Goal: Task Accomplishment & Management: Manage account settings

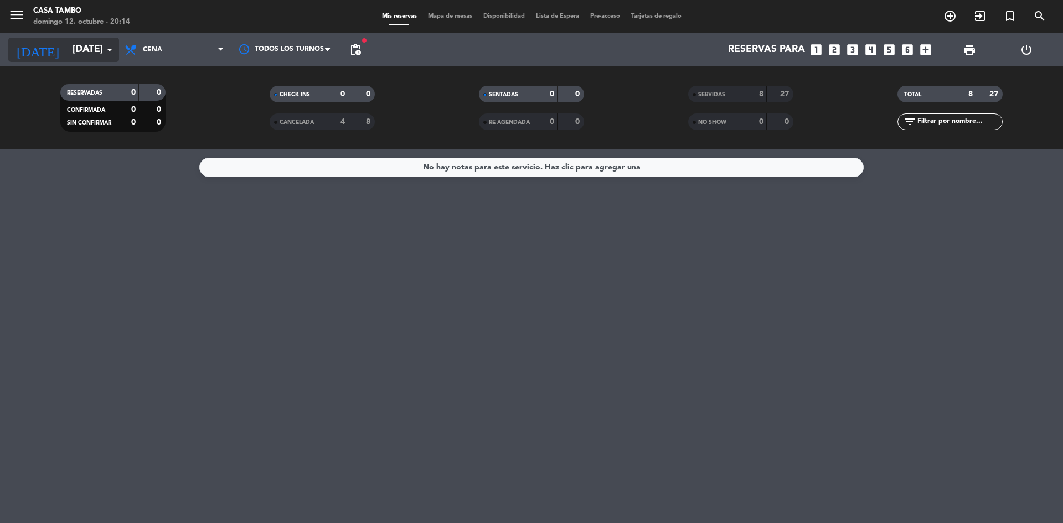
click at [95, 54] on input "[DATE]" at bounding box center [131, 50] width 128 height 22
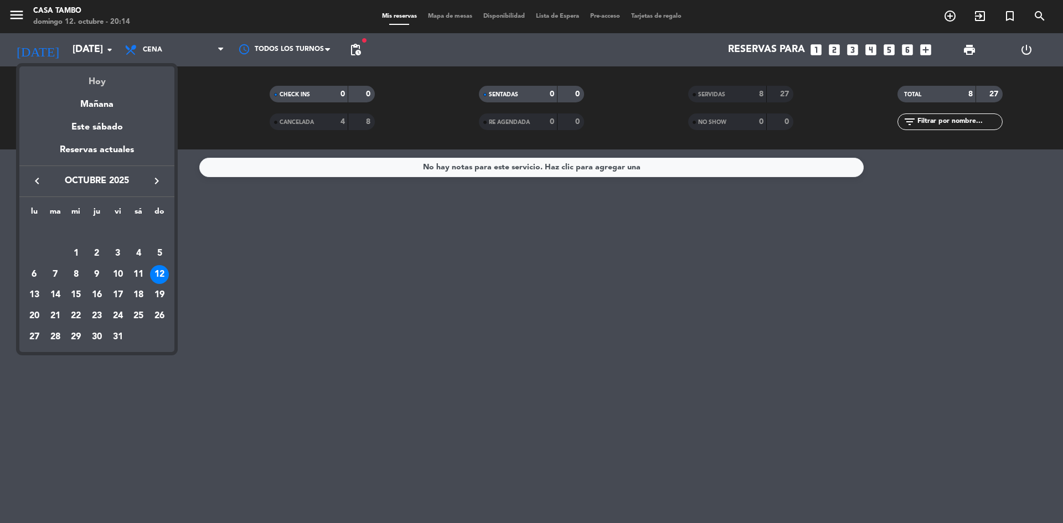
click at [99, 80] on div "Hoy" at bounding box center [96, 77] width 155 height 23
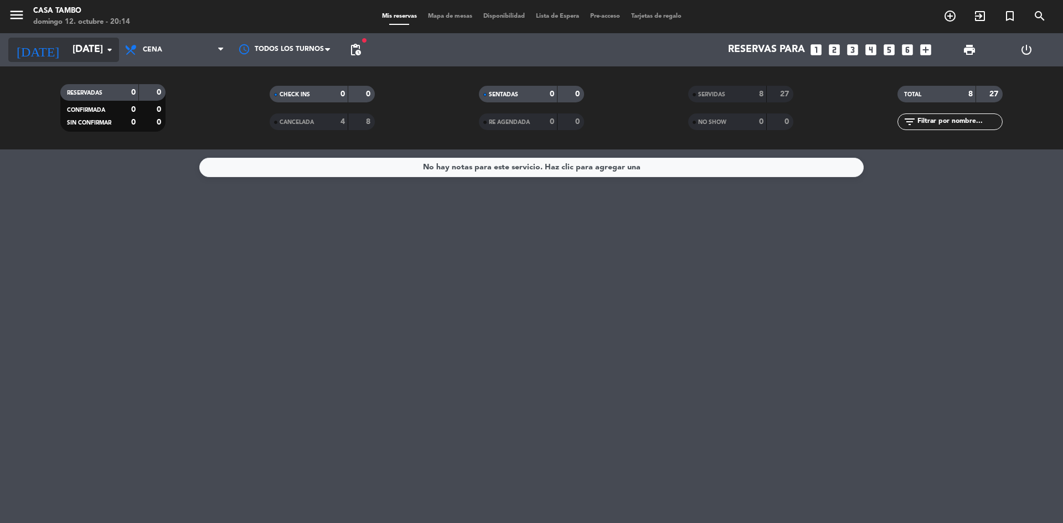
click at [103, 51] on div "[DATE] [DATE] arrow_drop_down" at bounding box center [63, 50] width 111 height 24
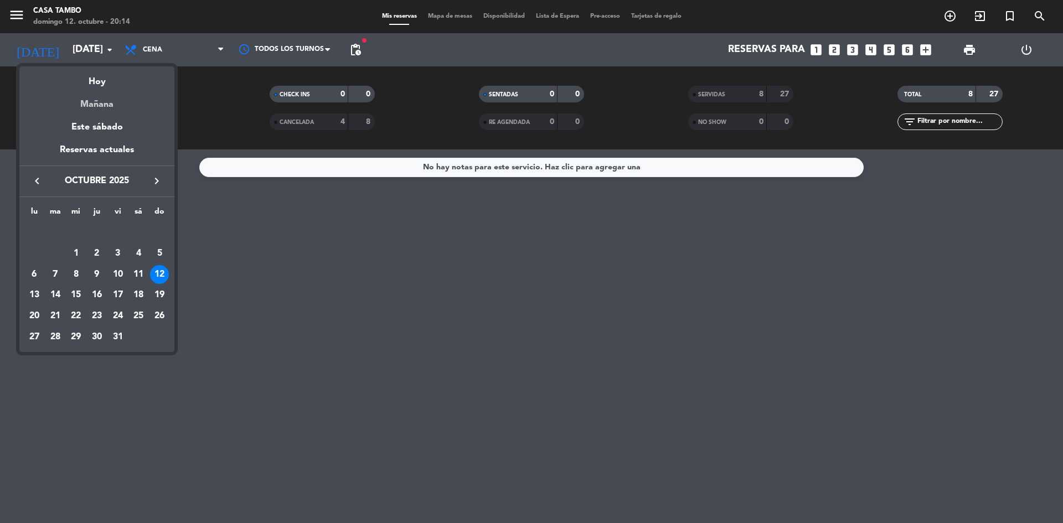
click at [107, 101] on div "Mañana" at bounding box center [96, 100] width 155 height 23
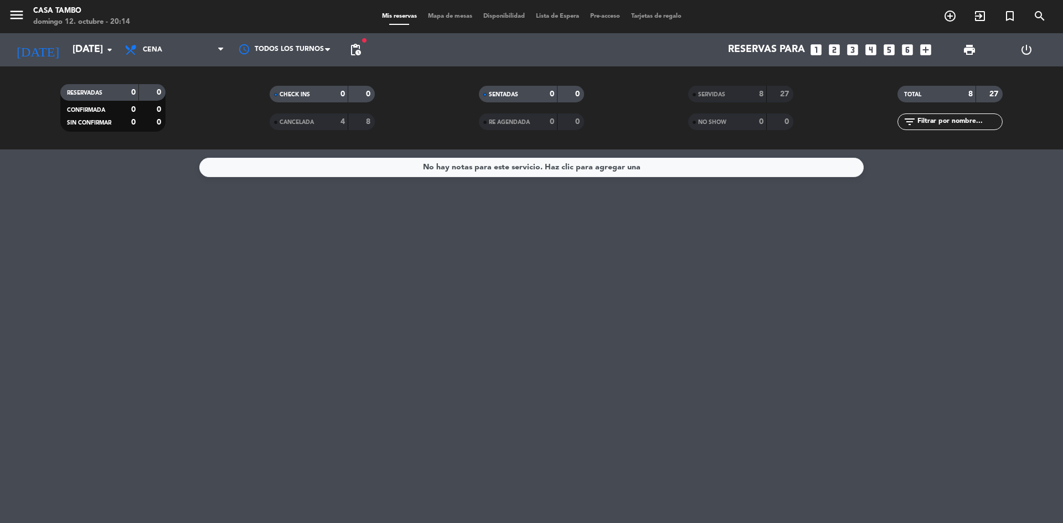
type input "[DATE]"
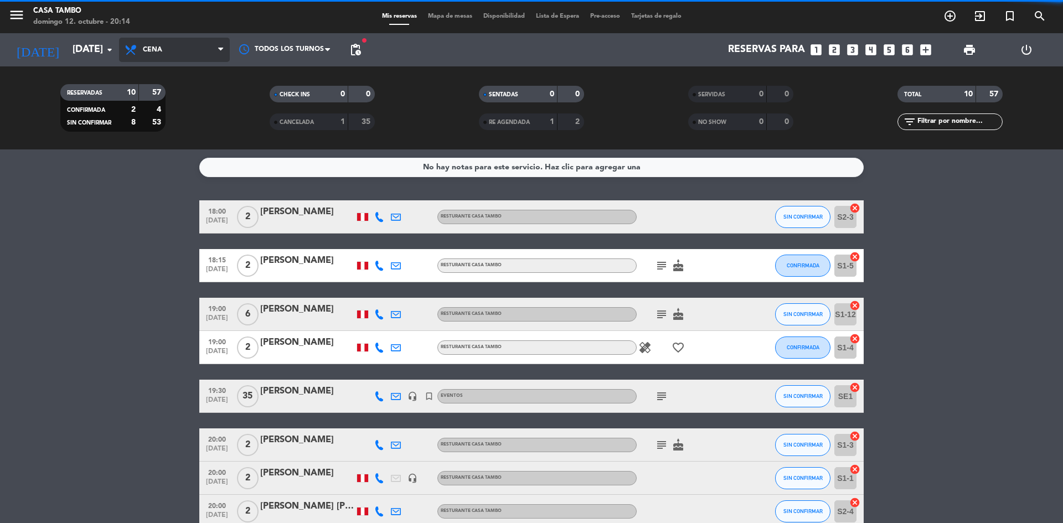
click at [189, 53] on span "Cena" at bounding box center [174, 50] width 111 height 24
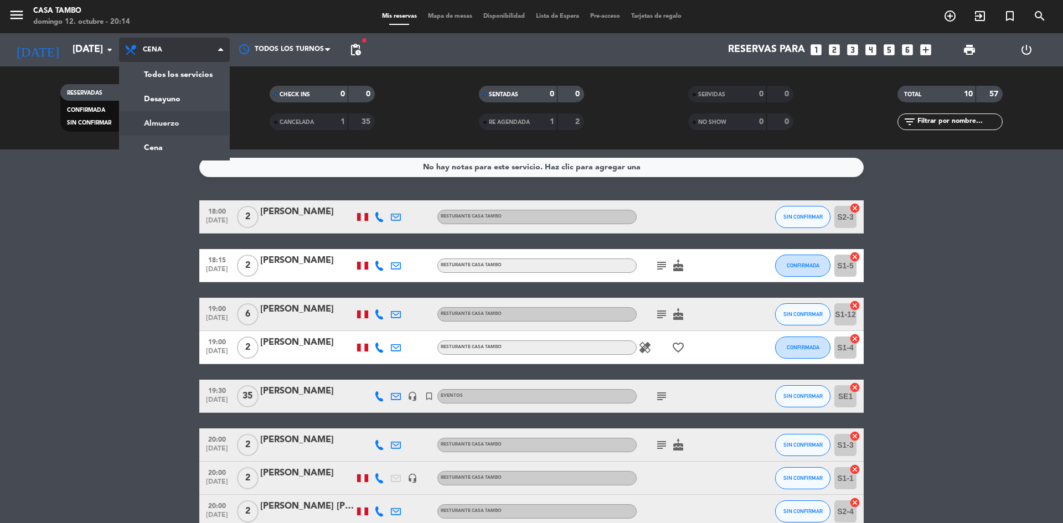
click at [179, 120] on div "menu Casa [PERSON_NAME][DATE] 12. octubre - 20:14 Mis reservas Mapa de mesas Di…" at bounding box center [531, 74] width 1063 height 149
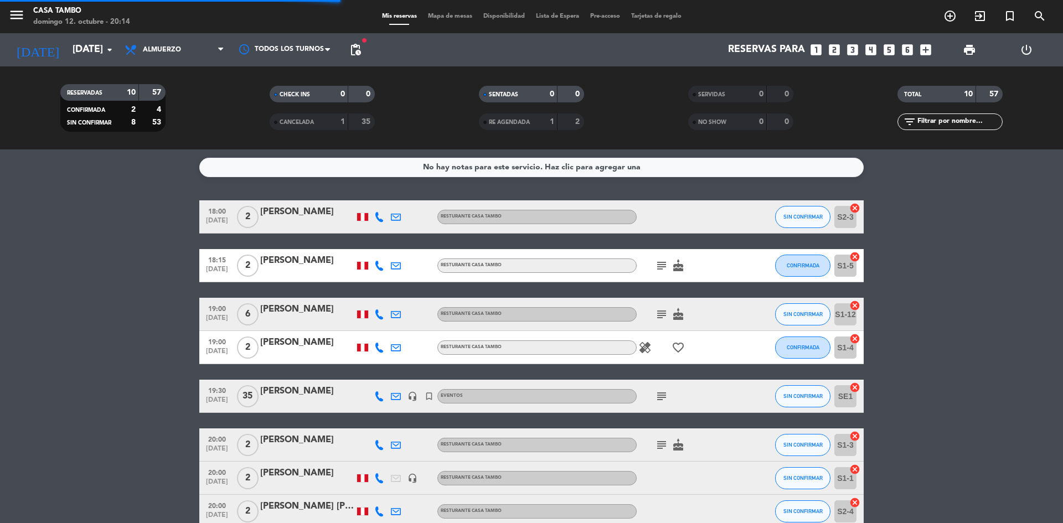
click at [352, 46] on span "pending_actions" at bounding box center [355, 49] width 13 height 13
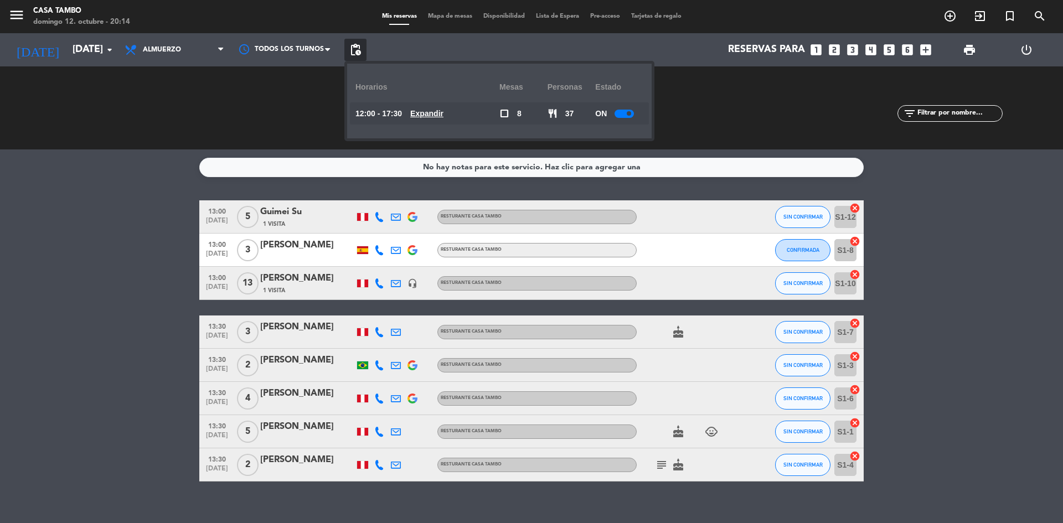
click at [930, 215] on bookings-row "13:00 [DATE] 5 Guimei Su 1 Visita Resturante Casa Tambo SIN CONFIRMAR S1-12 can…" at bounding box center [531, 340] width 1063 height 281
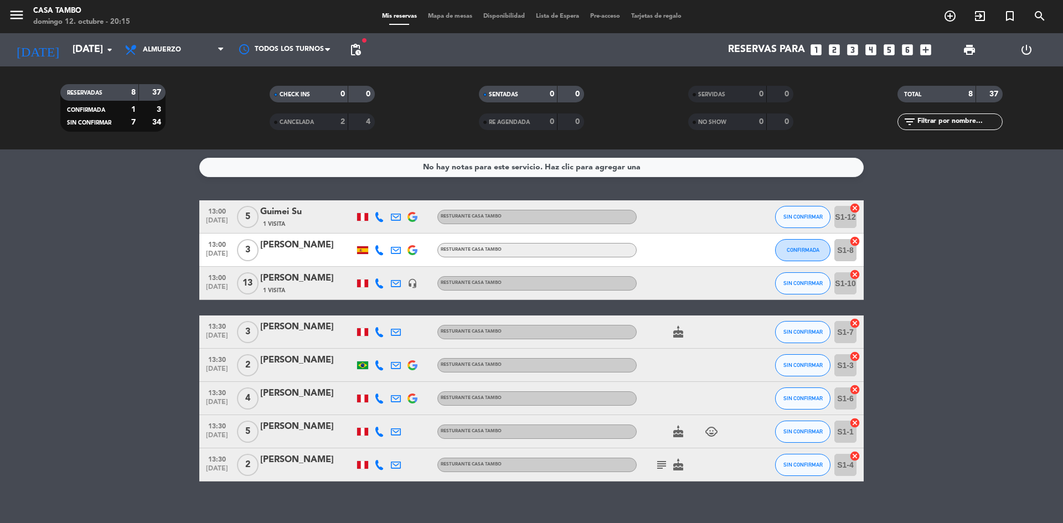
click at [659, 469] on icon "subject" at bounding box center [661, 464] width 13 height 13
